Goal: Transaction & Acquisition: Purchase product/service

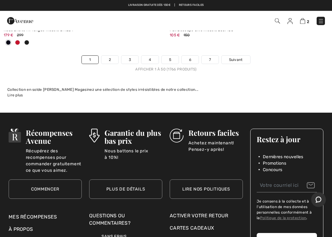
scroll to position [6971, 0]
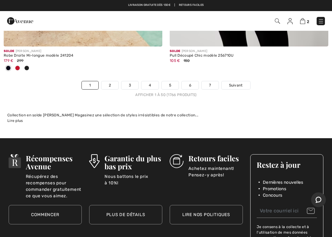
click at [240, 82] on span "Suivant" at bounding box center [236, 85] width 14 height 6
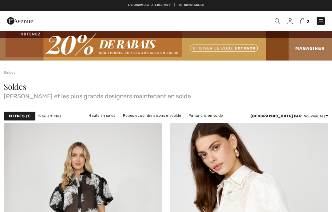
checkbox input "true"
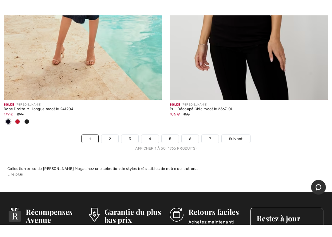
scroll to position [6907, 0]
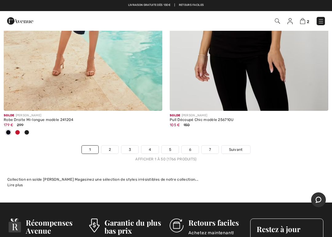
click at [237, 147] on span "Suivant" at bounding box center [236, 150] width 14 height 6
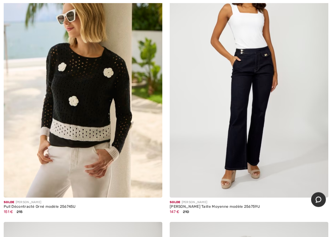
scroll to position [165, 0]
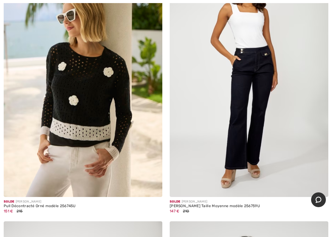
click at [299, 122] on img at bounding box center [249, 78] width 159 height 238
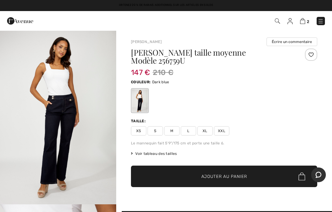
click at [235, 126] on div "XS S M L XL XXL" at bounding box center [224, 130] width 186 height 9
click at [227, 126] on span "XXL" at bounding box center [221, 130] width 15 height 9
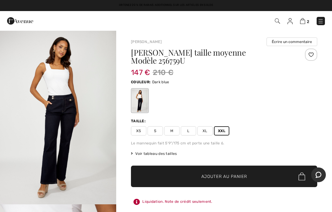
click at [258, 168] on span "✔ Ajouté au panier Ajouter au panier" at bounding box center [224, 177] width 186 height 22
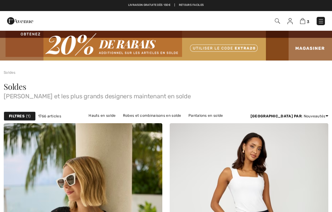
checkbox input "true"
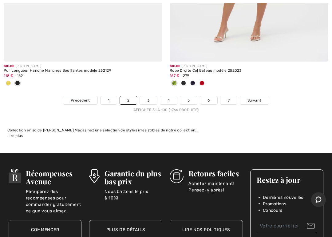
scroll to position [6936, 0]
click at [253, 98] on span "Suivant" at bounding box center [255, 101] width 14 height 6
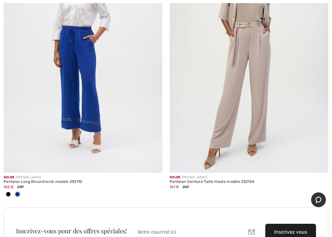
scroll to position [4918, 0]
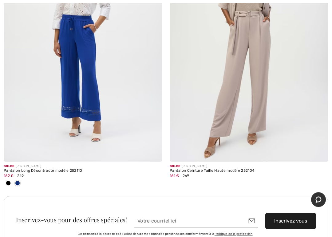
click at [291, 109] on img at bounding box center [249, 43] width 159 height 238
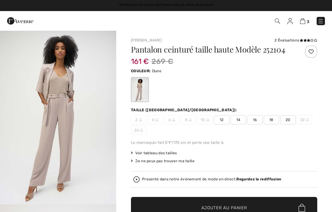
checkbox input "true"
click at [86, 135] on img "1 / 7" at bounding box center [58, 117] width 116 height 174
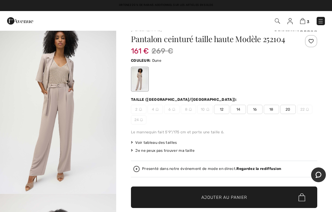
scroll to position [10, 0]
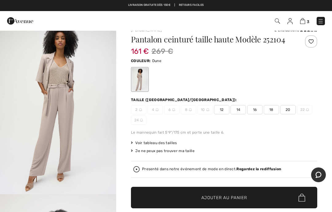
click at [272, 113] on span "18" at bounding box center [271, 109] width 15 height 9
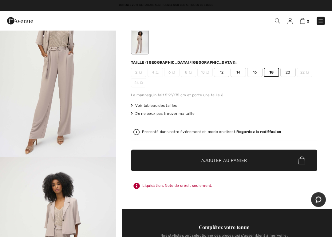
scroll to position [48, 0]
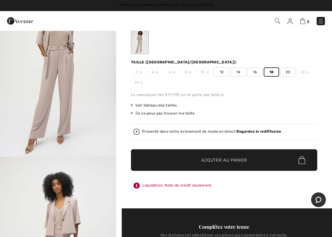
click at [170, 103] on span "Voir tableau des tailles" at bounding box center [154, 105] width 46 height 6
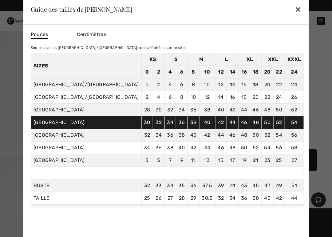
click at [295, 13] on div "✕" at bounding box center [298, 9] width 6 height 13
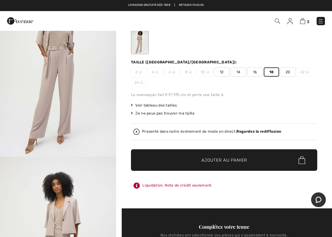
click at [270, 162] on span "✔ Ajouté au panier Ajouter au panier" at bounding box center [224, 160] width 186 height 22
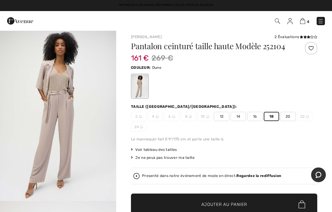
scroll to position [0, 0]
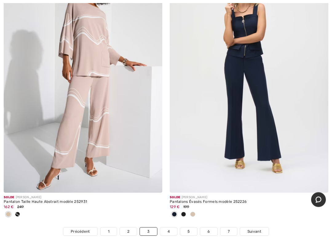
scroll to position [6896, 0]
click at [14, 210] on div at bounding box center [17, 215] width 9 height 10
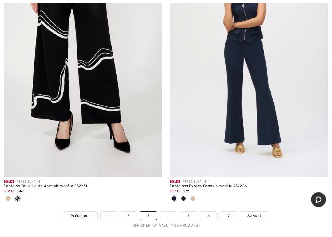
scroll to position [6919, 0]
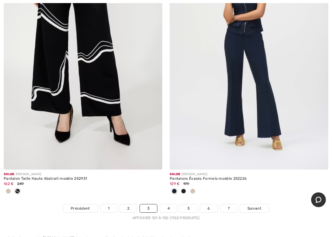
click at [257, 206] on span "Suivant" at bounding box center [255, 209] width 14 height 6
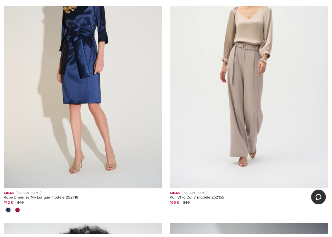
scroll to position [2891, 0]
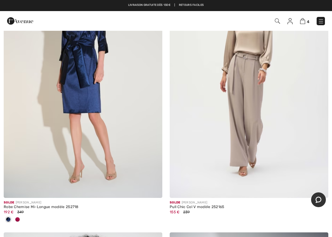
click at [246, 103] on img at bounding box center [249, 79] width 159 height 238
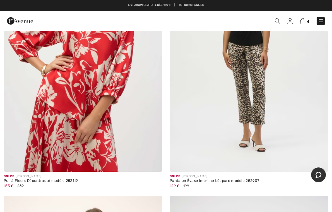
scroll to position [3524, 0]
click at [270, 104] on img at bounding box center [249, 53] width 159 height 238
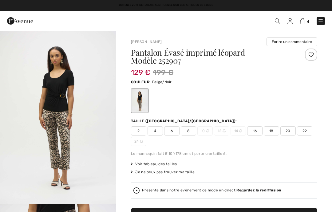
checkbox input "true"
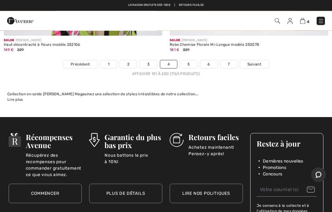
scroll to position [6951, 0]
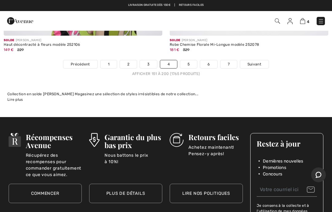
click at [254, 62] on span "Suivant" at bounding box center [255, 65] width 14 height 6
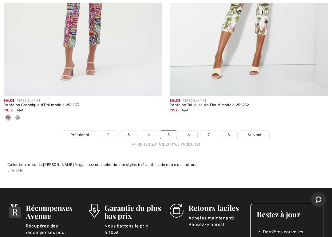
scroll to position [6861, 0]
click at [254, 132] on span "Suivant" at bounding box center [255, 135] width 14 height 6
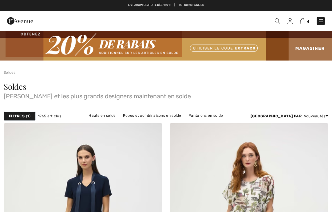
checkbox input "true"
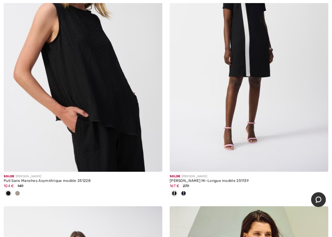
scroll to position [4282, 0]
click at [272, 86] on img at bounding box center [249, 53] width 159 height 238
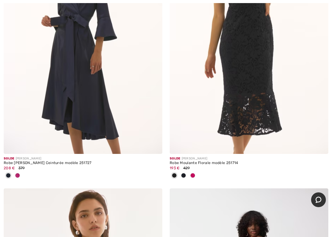
scroll to position [5476, 0]
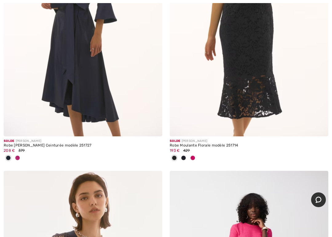
click at [195, 153] on div at bounding box center [192, 158] width 9 height 10
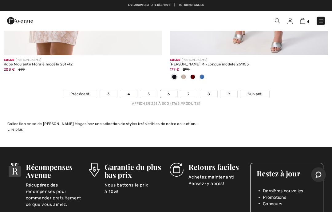
scroll to position [6970, 0]
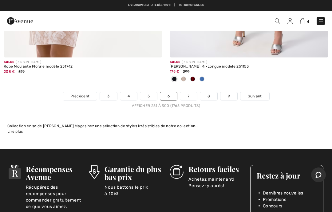
click at [257, 94] on span "Suivant" at bounding box center [255, 97] width 14 height 6
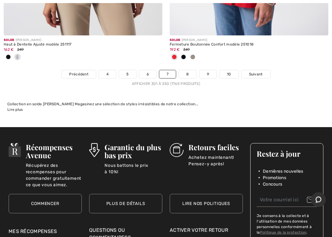
scroll to position [7084, 0]
click at [254, 71] on link "Suivant" at bounding box center [256, 74] width 29 height 8
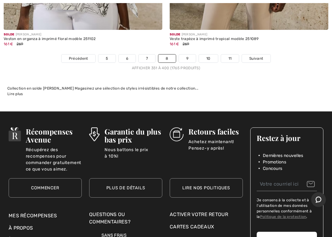
scroll to position [6933, 0]
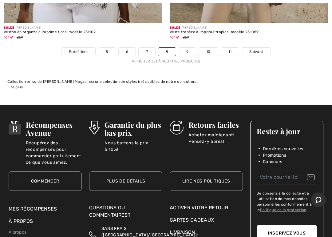
click at [258, 49] on span "Suivant" at bounding box center [257, 52] width 14 height 6
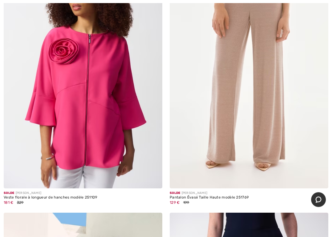
scroll to position [2648, 0]
click at [263, 111] on img at bounding box center [249, 69] width 159 height 238
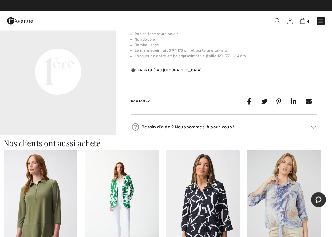
scroll to position [395, 0]
click at [95, 42] on video "Your browser does not support the video tag." at bounding box center [58, 13] width 116 height 58
click at [86, 42] on video "Your browser does not support the video tag." at bounding box center [58, 13] width 116 height 58
click at [97, 42] on video "Your browser does not support the video tag." at bounding box center [58, 13] width 116 height 58
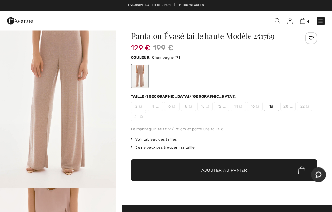
scroll to position [0, 0]
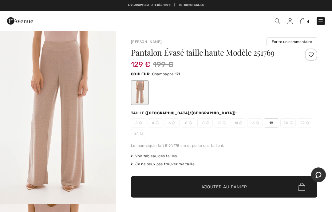
click at [75, 131] on img "1 / 4" at bounding box center [58, 117] width 116 height 174
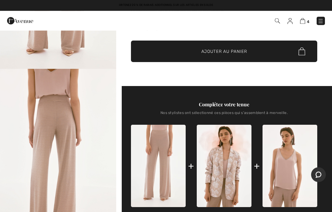
scroll to position [133, 0]
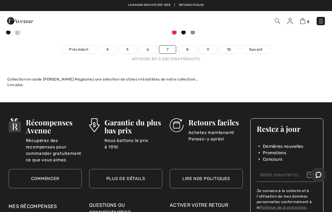
click at [259, 47] on span "Suivant" at bounding box center [256, 50] width 14 height 6
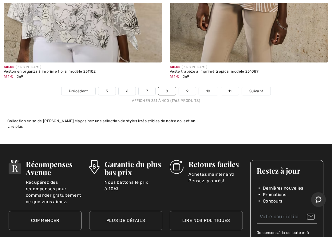
scroll to position [6894, 0]
click at [258, 88] on span "Suivant" at bounding box center [257, 91] width 14 height 6
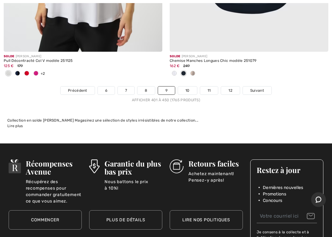
scroll to position [7009, 0]
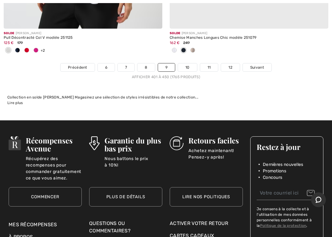
click at [258, 65] on span "Suivant" at bounding box center [257, 68] width 14 height 6
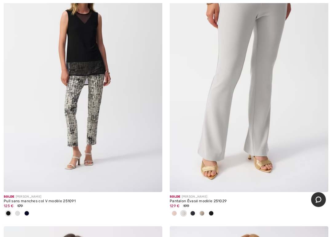
scroll to position [4114, 0]
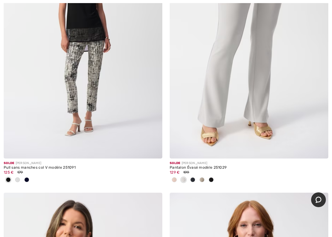
click at [276, 116] on img at bounding box center [249, 39] width 159 height 238
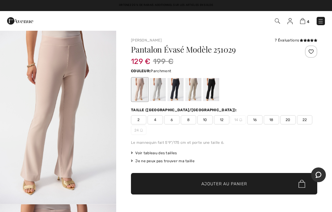
click at [145, 139] on div "Pantalon Évasé Modèle 251029 129 € 199 € Couleur: Parchment Taille (CA/US): 2 4…" at bounding box center [224, 132] width 186 height 173
click at [161, 89] on div at bounding box center [158, 89] width 16 height 23
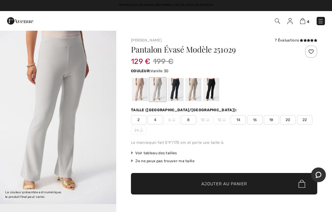
click at [292, 41] on div "7 Évaluations" at bounding box center [296, 41] width 42 height 6
click at [294, 38] on div "7 Évaluations" at bounding box center [296, 41] width 42 height 6
click at [292, 39] on div "7 Évaluations" at bounding box center [296, 41] width 42 height 6
click at [302, 39] on icon at bounding box center [301, 40] width 3 height 3
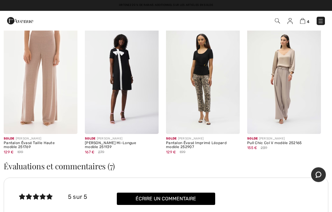
scroll to position [682, 0]
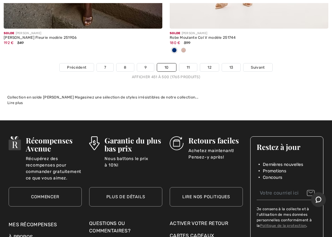
scroll to position [7050, 0]
click at [258, 65] on span "Suivant" at bounding box center [258, 68] width 14 height 6
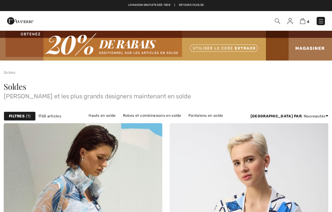
checkbox input "true"
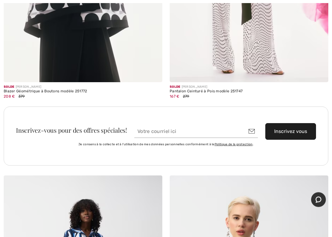
scroll to position [4906, 0]
click at [318, 167] on div "Inscrivez-vous pour des offres spéciales! Inscrivez vous Je consens à la collec…" at bounding box center [166, 140] width 332 height 69
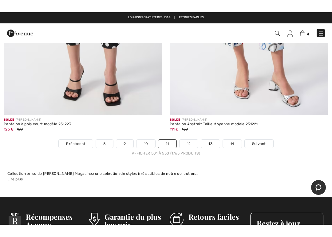
scroll to position [6820, 0]
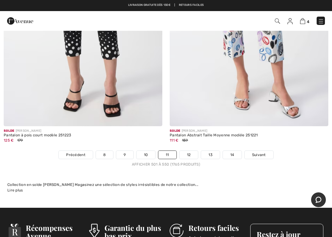
click at [260, 152] on span "Suivant" at bounding box center [259, 155] width 14 height 6
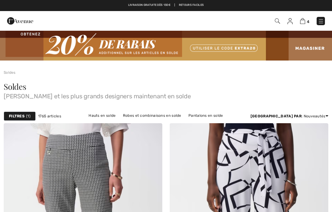
checkbox input "true"
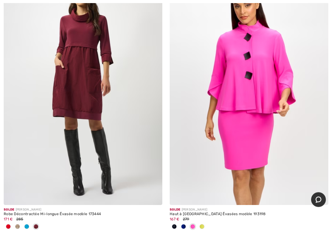
scroll to position [6772, 0]
click at [262, 106] on img at bounding box center [249, 86] width 159 height 238
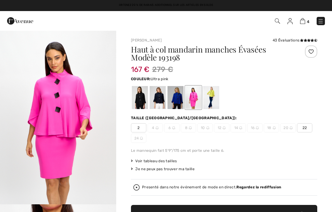
checkbox input "true"
click at [78, 115] on img "1 / 5" at bounding box center [58, 117] width 116 height 174
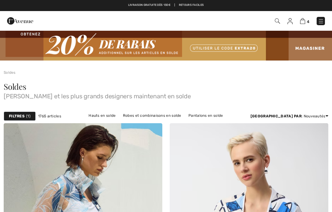
checkbox input "true"
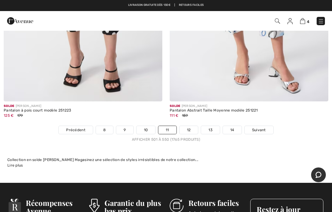
click at [261, 127] on span "Suivant" at bounding box center [259, 130] width 14 height 6
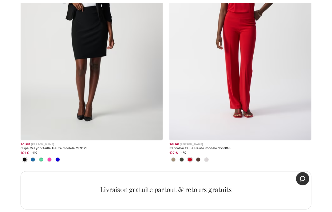
scroll to position [6486, 0]
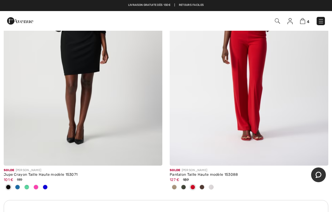
click at [214, 185] on span at bounding box center [211, 187] width 5 height 5
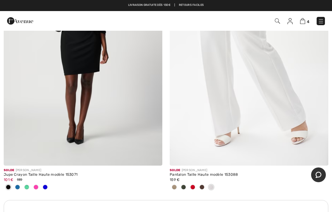
click at [290, 107] on img at bounding box center [249, 47] width 159 height 238
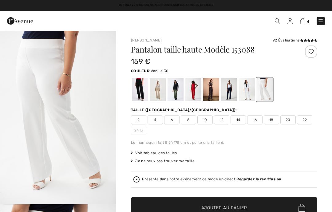
checkbox input "true"
click at [249, 95] on div at bounding box center [247, 89] width 16 height 23
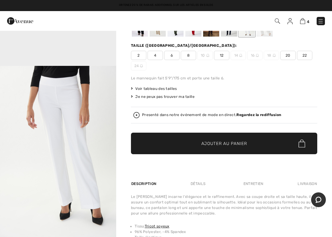
scroll to position [424, 0]
click at [86, 111] on img "3 / 4" at bounding box center [58, 152] width 116 height 174
click at [96, 161] on img "3 / 4" at bounding box center [58, 152] width 116 height 174
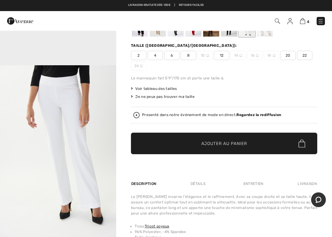
click at [290, 54] on span "20" at bounding box center [288, 55] width 15 height 9
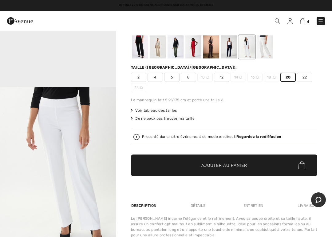
scroll to position [44, 0]
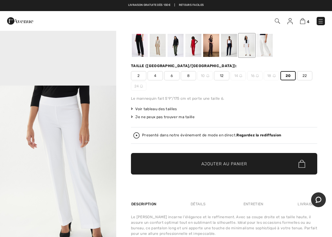
click at [254, 164] on span "✔ Ajouté au panier Ajouter au panier" at bounding box center [224, 164] width 186 height 22
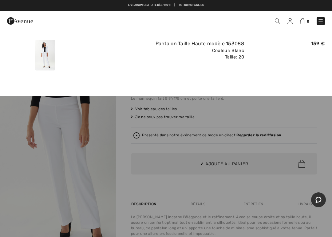
click at [305, 19] on img at bounding box center [302, 21] width 5 height 6
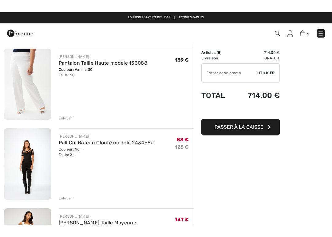
scroll to position [20, 0]
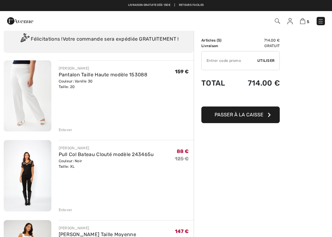
click at [68, 130] on div "Enlever" at bounding box center [66, 130] width 14 height 6
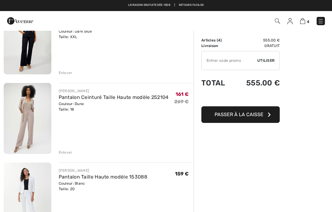
scroll to position [150, 0]
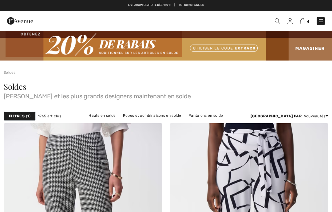
checkbox input "true"
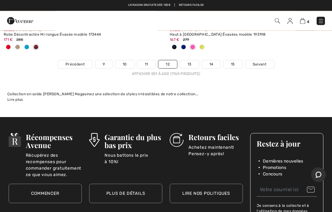
scroll to position [6951, 0]
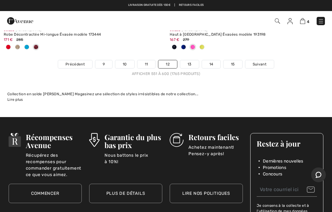
click at [260, 62] on span "Suivant" at bounding box center [260, 65] width 14 height 6
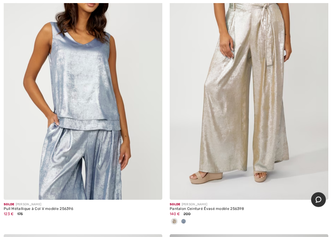
scroll to position [4506, 0]
click at [263, 107] on img at bounding box center [249, 81] width 159 height 238
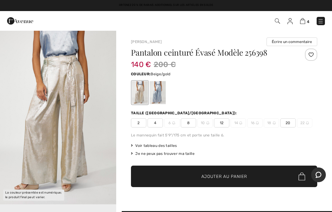
click at [85, 123] on img "1 / 1" at bounding box center [58, 117] width 116 height 174
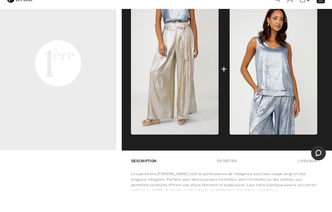
scroll to position [247, 0]
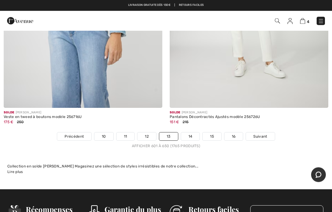
scroll to position [6849, 0]
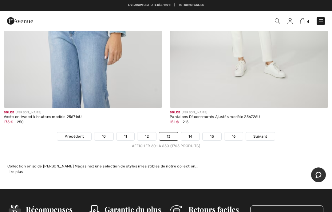
click at [264, 134] on span "Suivant" at bounding box center [261, 137] width 14 height 6
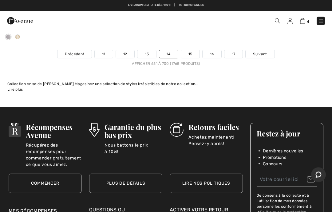
scroll to position [6851, 0]
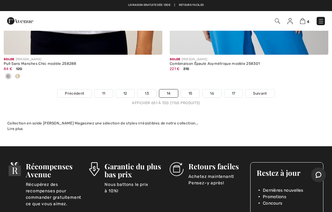
click at [260, 91] on span "Suivant" at bounding box center [260, 94] width 14 height 6
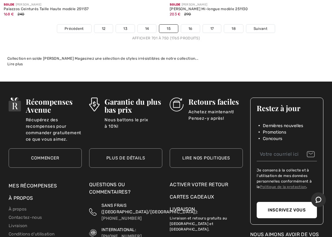
scroll to position [6957, 0]
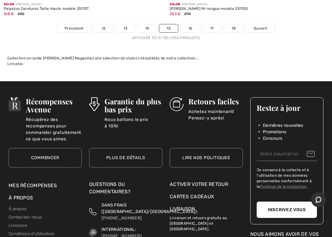
click at [258, 26] on span "Suivant" at bounding box center [261, 29] width 14 height 6
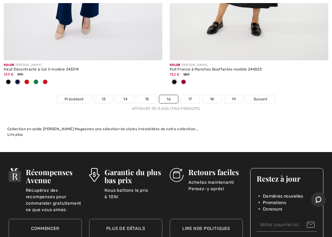
scroll to position [6917, 0]
click at [261, 96] on span "Suivant" at bounding box center [261, 99] width 14 height 6
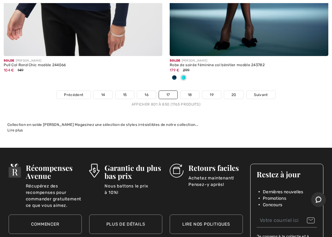
scroll to position [6850, 0]
click at [265, 91] on link "Suivant" at bounding box center [261, 95] width 29 height 8
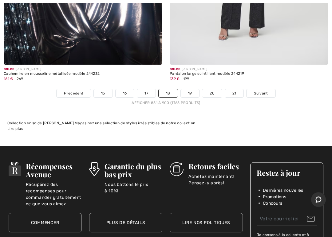
scroll to position [6992, 0]
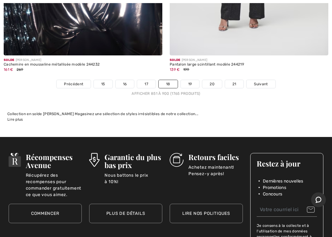
click at [264, 81] on span "Suivant" at bounding box center [261, 84] width 14 height 6
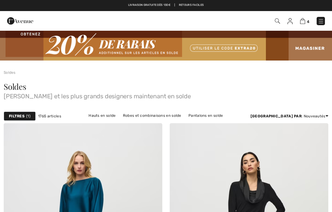
checkbox input "true"
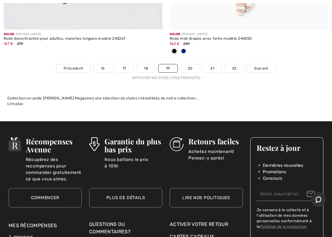
scroll to position [7023, 0]
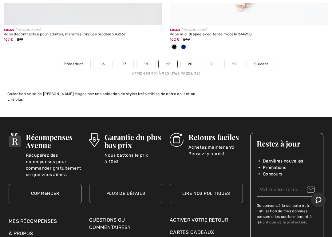
click at [266, 61] on span "Suivant" at bounding box center [261, 64] width 14 height 6
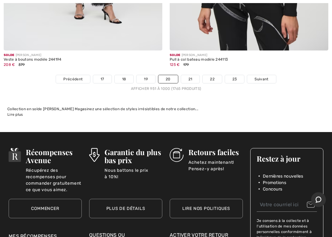
scroll to position [6953, 0]
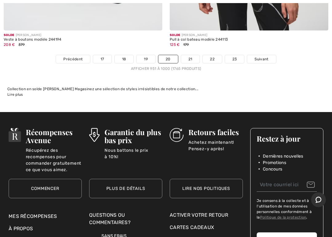
click at [265, 56] on span "Suivant" at bounding box center [262, 59] width 14 height 6
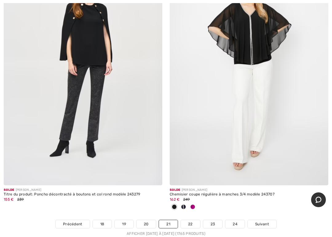
scroll to position [6782, 0]
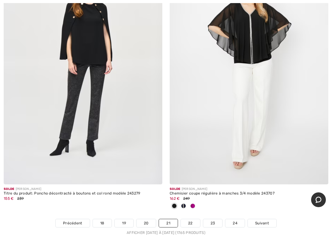
click at [265, 212] on span "Suivant" at bounding box center [262, 223] width 14 height 6
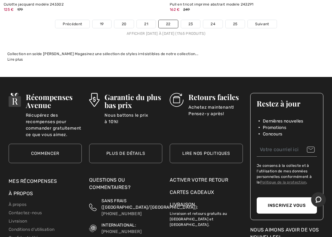
scroll to position [6951, 0]
click at [262, 21] on span "Suivant" at bounding box center [262, 24] width 14 height 6
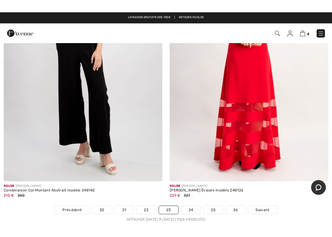
scroll to position [6766, 0]
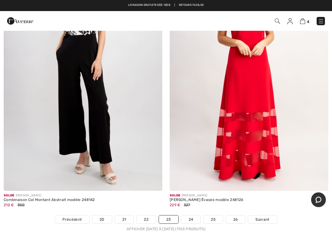
click at [265, 212] on span "Suivant" at bounding box center [263, 220] width 14 height 6
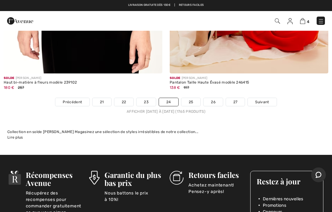
scroll to position [6821, 0]
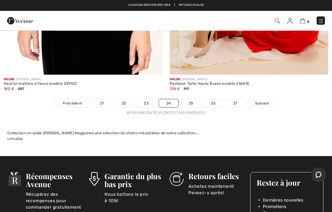
click at [267, 101] on span "Suivant" at bounding box center [262, 104] width 14 height 6
click at [269, 101] on span "Suivant" at bounding box center [262, 104] width 14 height 6
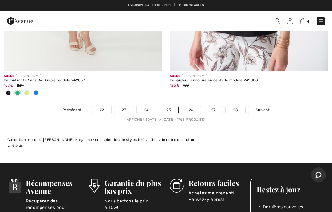
scroll to position [6956, 0]
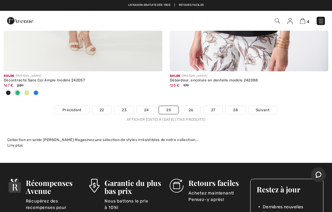
click at [268, 108] on span "Suivant" at bounding box center [263, 111] width 14 height 6
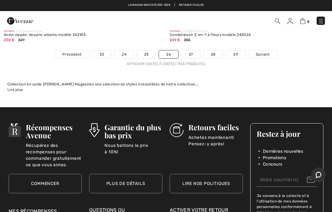
scroll to position [6998, 0]
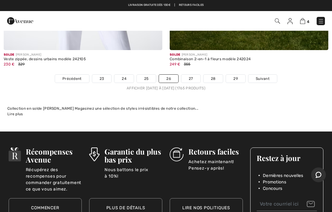
click at [266, 76] on span "Suivant" at bounding box center [263, 79] width 14 height 6
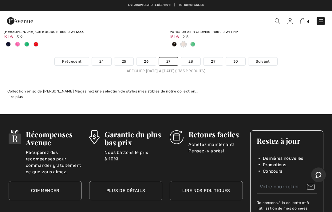
scroll to position [6954, 0]
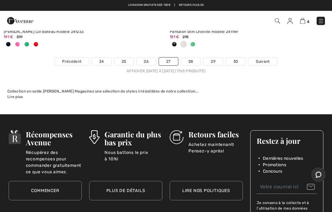
click at [262, 59] on span "Suivant" at bounding box center [263, 62] width 14 height 6
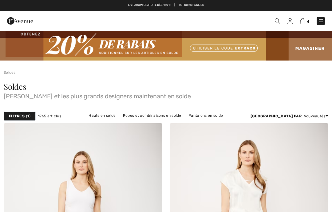
checkbox input "true"
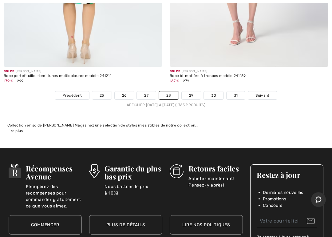
scroll to position [7039, 0]
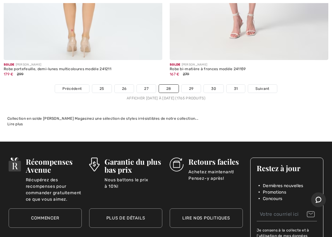
click at [263, 86] on span "Suivant" at bounding box center [263, 89] width 14 height 6
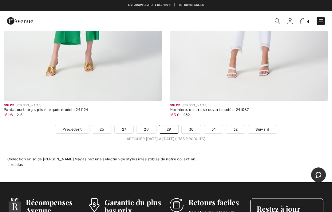
scroll to position [6915, 0]
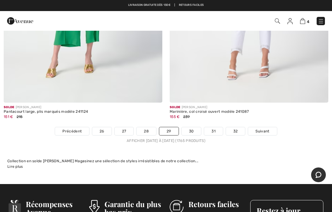
click at [265, 128] on link "Suivant" at bounding box center [262, 131] width 29 height 8
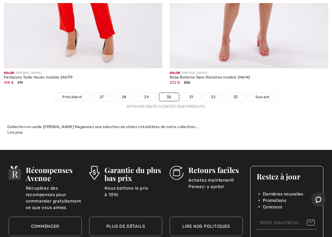
scroll to position [6848, 0]
click at [263, 94] on link "Suivant" at bounding box center [262, 97] width 29 height 8
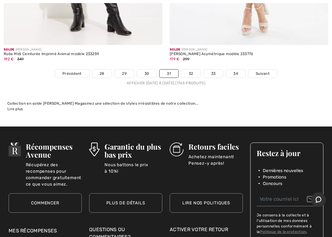
scroll to position [6952, 0]
click at [265, 71] on span "Suivant" at bounding box center [263, 74] width 14 height 6
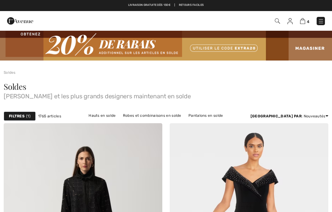
checkbox input "true"
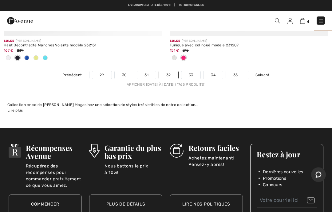
scroll to position [6913, 0]
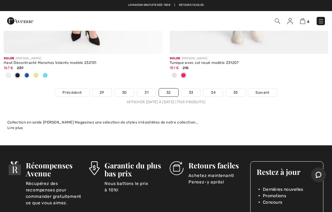
click at [264, 90] on span "Suivant" at bounding box center [263, 93] width 14 height 6
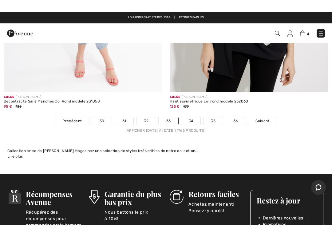
scroll to position [6884, 0]
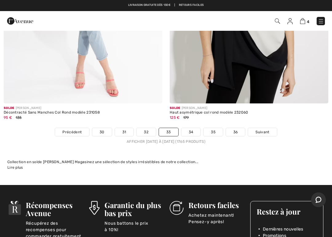
click at [267, 129] on span "Suivant" at bounding box center [263, 132] width 14 height 6
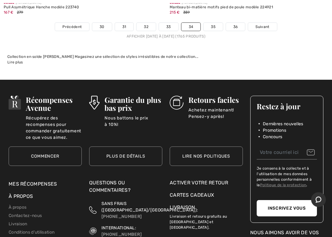
scroll to position [6940, 0]
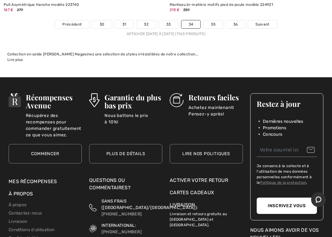
click at [264, 22] on span "Suivant" at bounding box center [263, 25] width 14 height 6
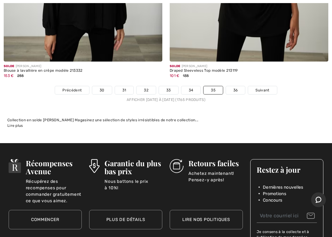
scroll to position [6868, 0]
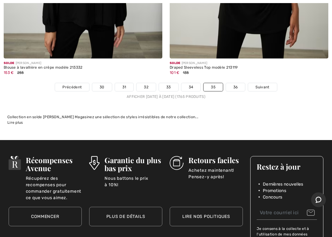
click at [265, 83] on link "Suivant" at bounding box center [262, 87] width 29 height 8
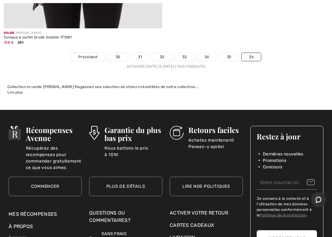
scroll to position [2238, 0]
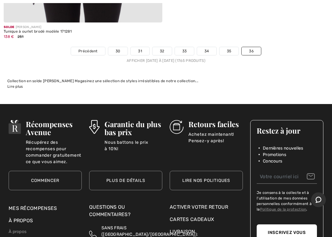
click at [254, 49] on link "36" at bounding box center [251, 51] width 19 height 8
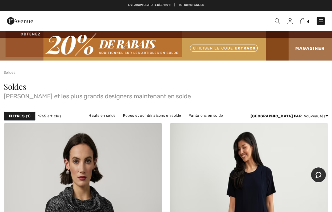
click at [93, 119] on link "Hauts en solde" at bounding box center [102, 116] width 33 height 8
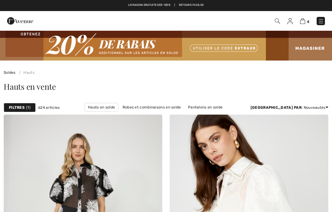
checkbox input "true"
click at [303, 23] on img at bounding box center [302, 21] width 5 height 6
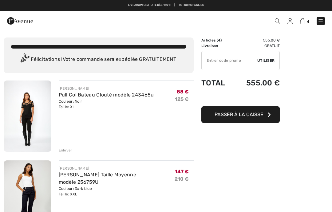
checkbox input "true"
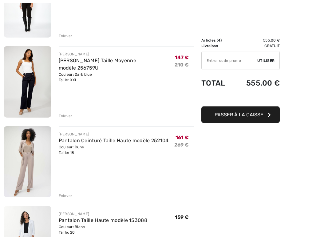
scroll to position [131, 0]
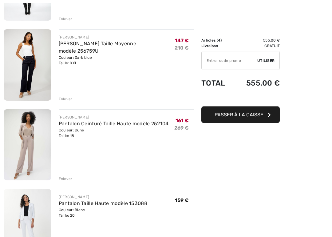
click at [34, 136] on img at bounding box center [28, 145] width 48 height 71
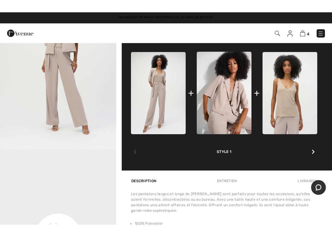
scroll to position [220, 0]
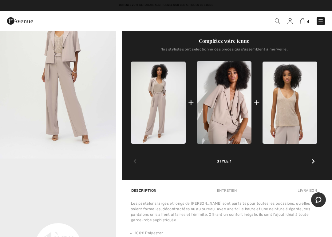
click at [231, 102] on img at bounding box center [224, 102] width 55 height 82
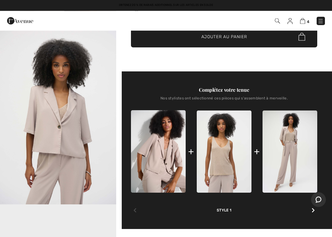
scroll to position [175, 0]
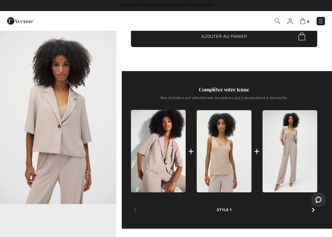
click at [290, 151] on img at bounding box center [290, 151] width 55 height 82
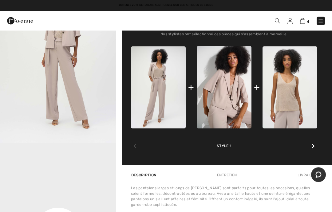
scroll to position [235, 0]
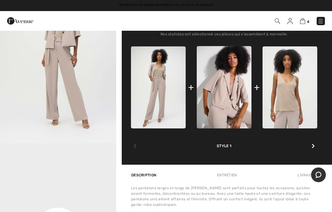
click at [288, 96] on img at bounding box center [290, 87] width 55 height 82
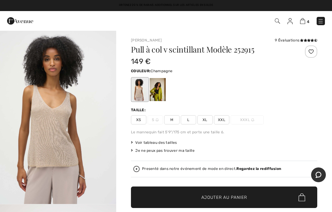
click at [62, 130] on img "1 / 4" at bounding box center [58, 117] width 116 height 174
click at [305, 19] on img at bounding box center [302, 21] width 5 height 6
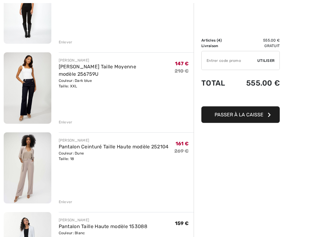
scroll to position [109, 0]
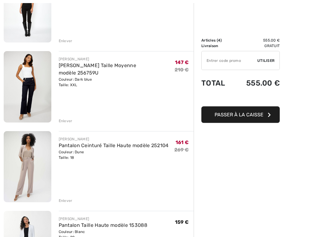
click at [71, 200] on div "Enlever" at bounding box center [66, 201] width 14 height 6
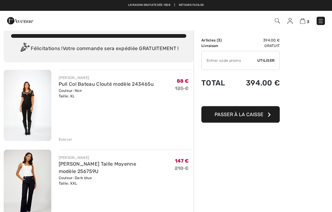
scroll to position [0, 0]
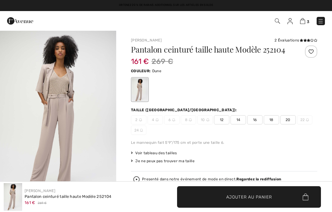
checkbox input "true"
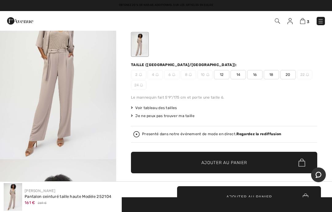
scroll to position [44, 0]
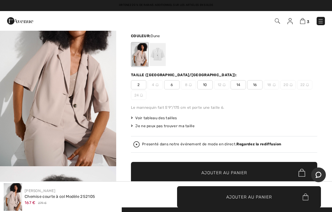
scroll to position [33, 0]
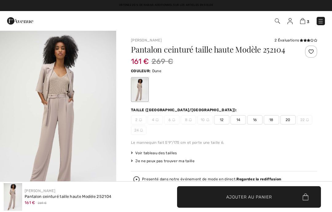
checkbox input "true"
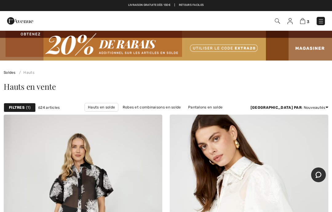
click at [308, 20] on span "3" at bounding box center [308, 21] width 2 height 5
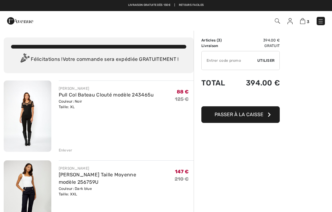
click at [219, 60] on input "TEXT" at bounding box center [230, 60] width 56 height 18
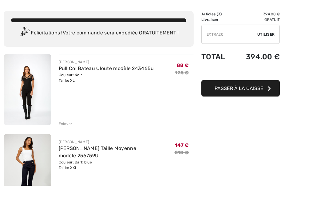
type input "EXTRA20"
click at [262, 58] on span "Utiliser" at bounding box center [266, 61] width 17 height 6
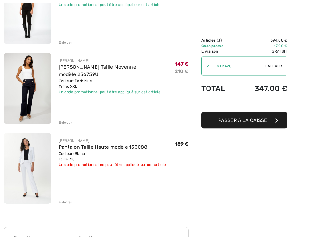
scroll to position [108, 0]
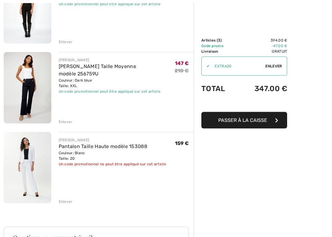
click at [67, 201] on div "Enlever" at bounding box center [66, 202] width 14 height 6
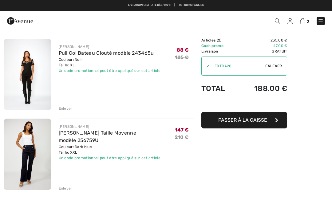
scroll to position [41, 0]
click at [26, 76] on img at bounding box center [28, 74] width 48 height 71
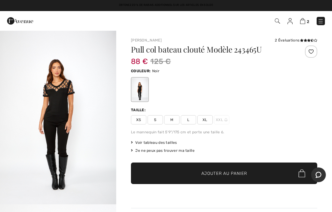
click at [63, 117] on img "1 / 4" at bounding box center [58, 117] width 116 height 174
